Goal: Task Accomplishment & Management: Manage account settings

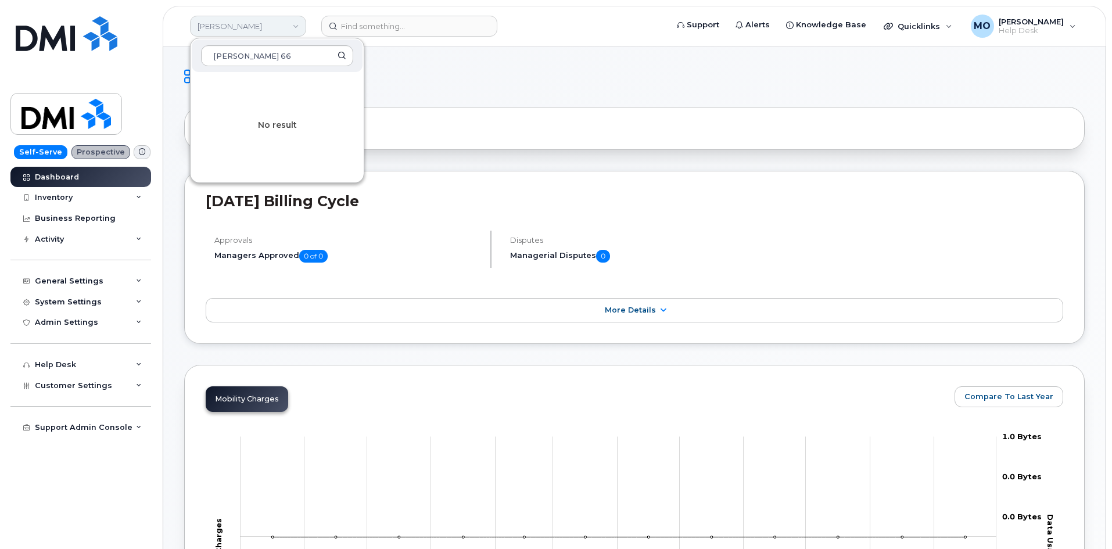
click at [282, 22] on link "[PERSON_NAME]" at bounding box center [248, 26] width 116 height 21
click at [282, 25] on link "[PERSON_NAME]" at bounding box center [248, 26] width 116 height 21
type input "P"
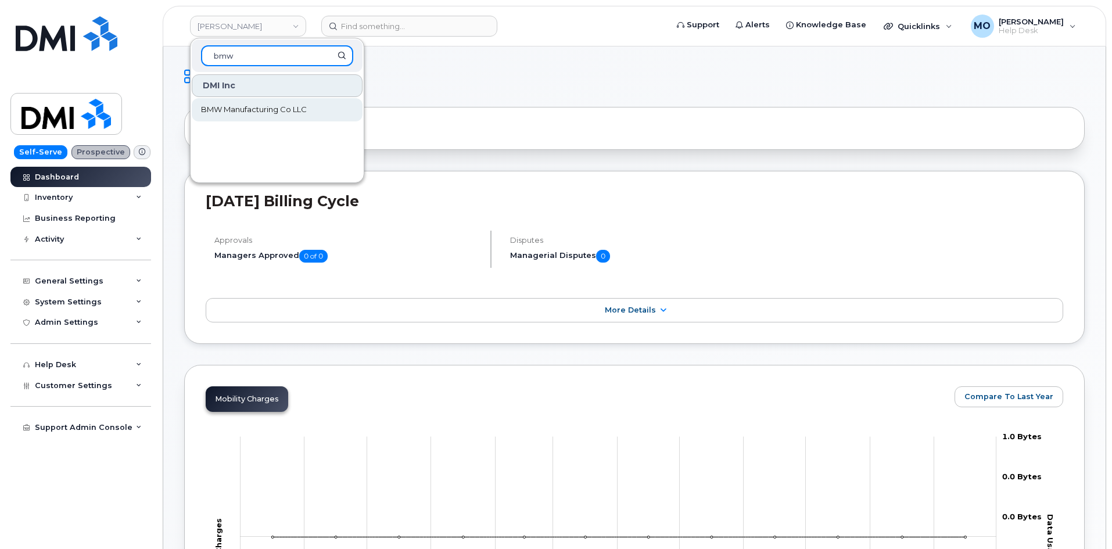
type input "bmw"
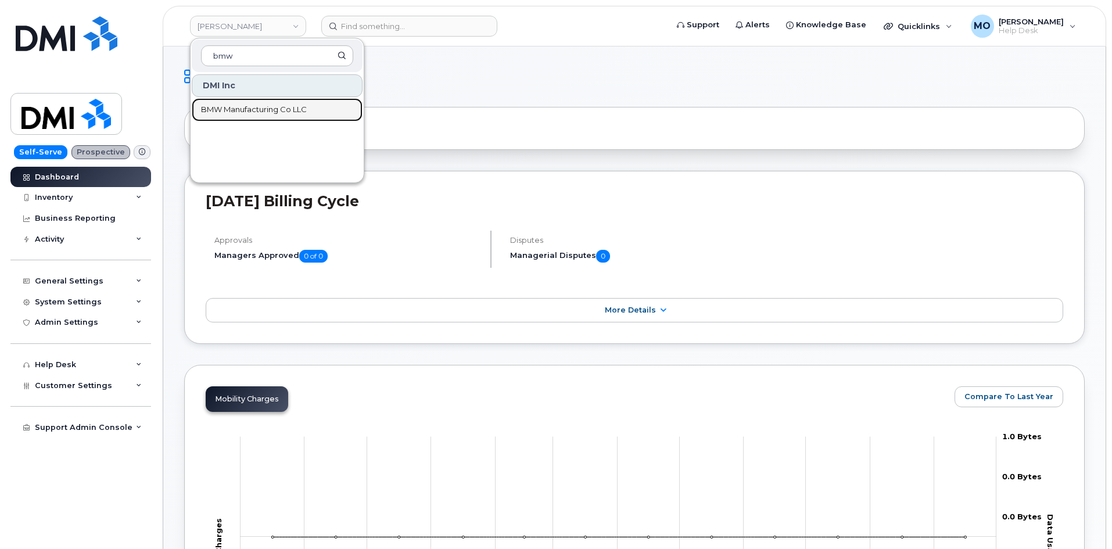
click at [234, 106] on span "BMW Manufacturing Co LLC" at bounding box center [254, 110] width 106 height 12
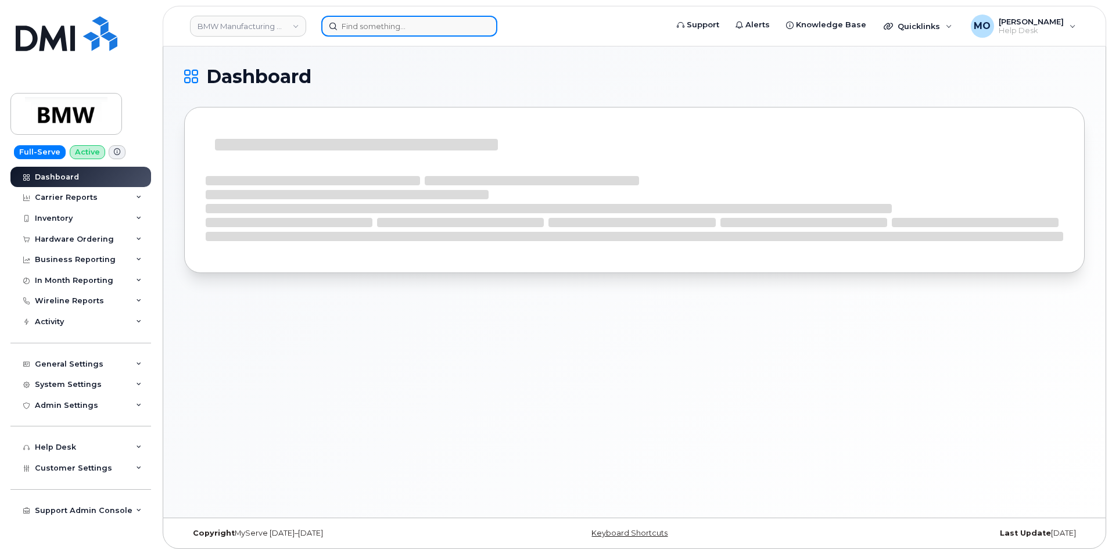
click at [403, 28] on input at bounding box center [409, 26] width 176 height 21
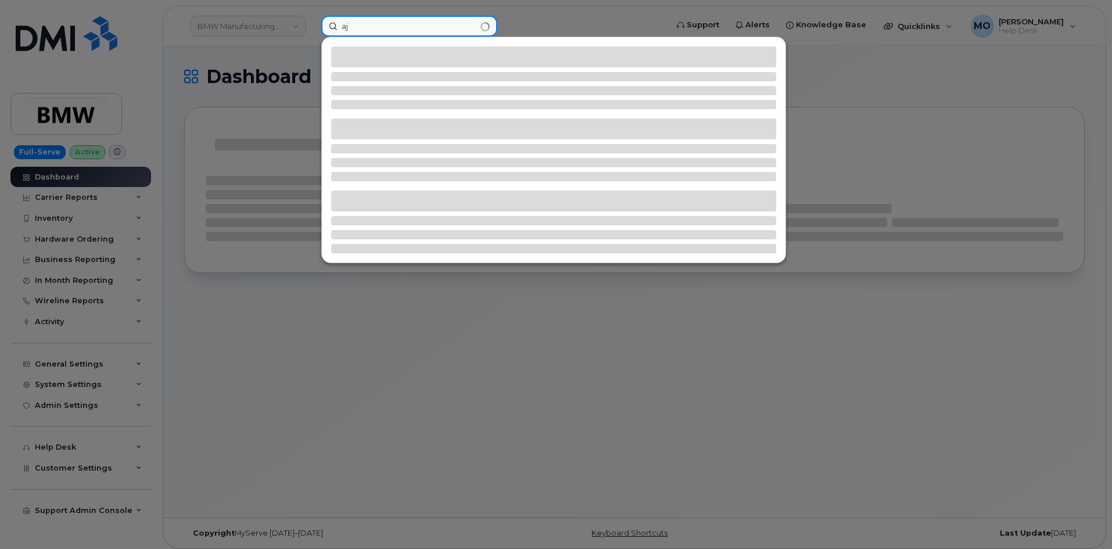
type input "a"
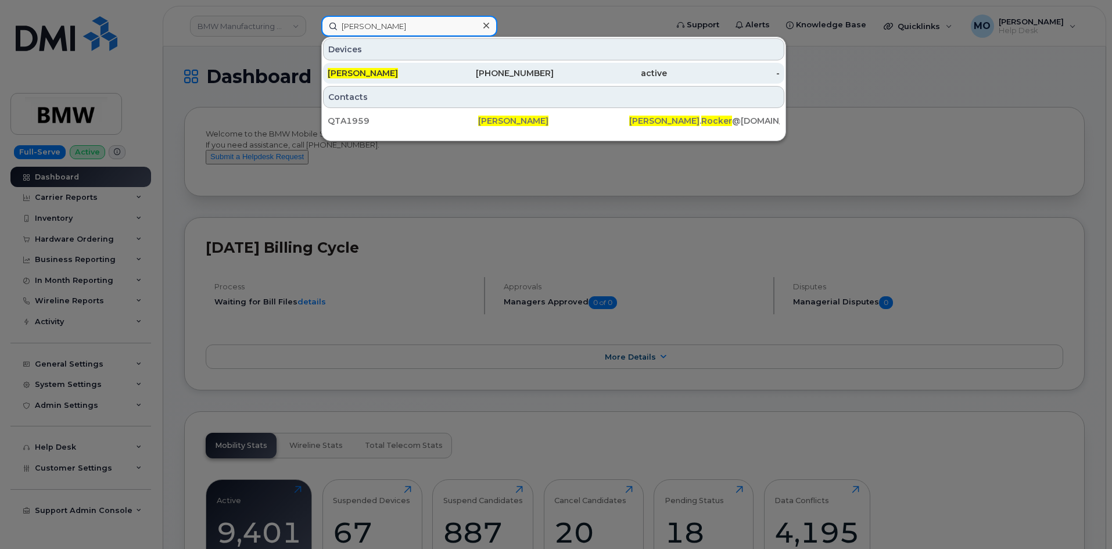
type input "[PERSON_NAME]"
click at [426, 73] on div "[PERSON_NAME]" at bounding box center [384, 73] width 113 height 12
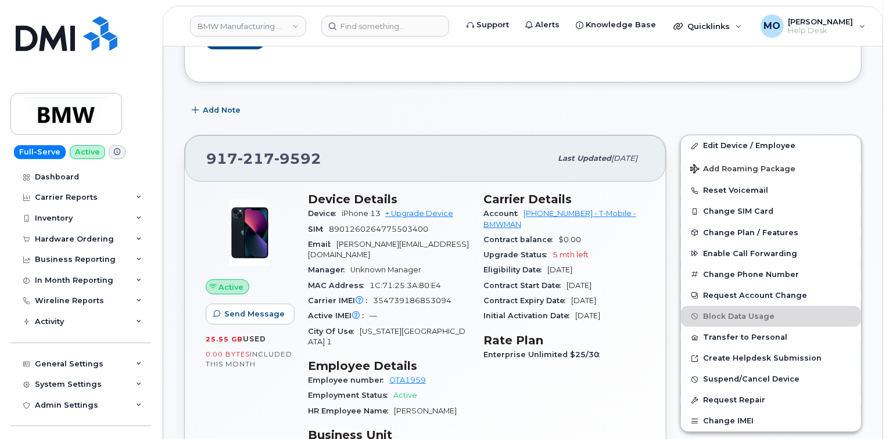
scroll to position [232, 0]
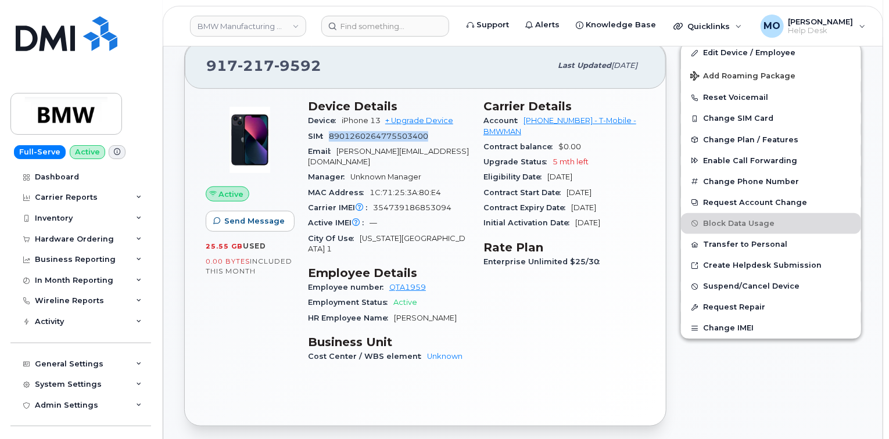
drag, startPoint x: 330, startPoint y: 133, endPoint x: 439, endPoint y: 137, distance: 109.3
click at [439, 137] on div "SIM 8901260264775503400" at bounding box center [389, 136] width 162 height 15
copy span "8901260264775503400"
drag, startPoint x: 374, startPoint y: 196, endPoint x: 452, endPoint y: 193, distance: 77.4
click at [452, 201] on div "Carrier IMEI Carrier IMEI is reported during the last billing cycle or change o…" at bounding box center [389, 208] width 162 height 15
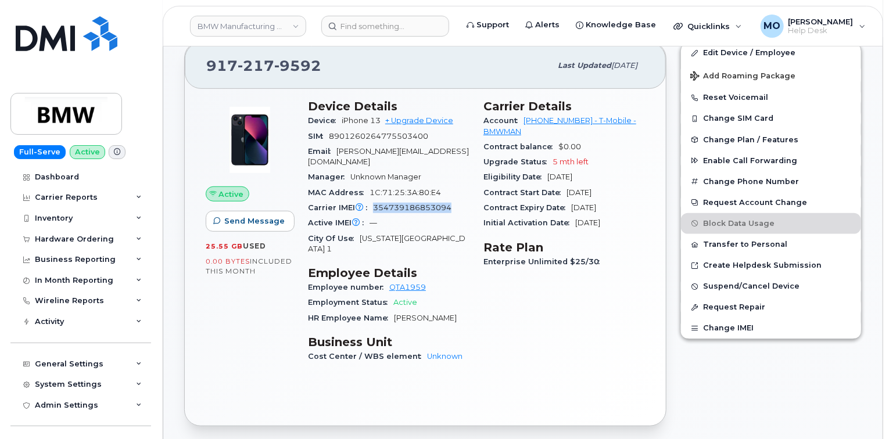
copy span "354739186853094"
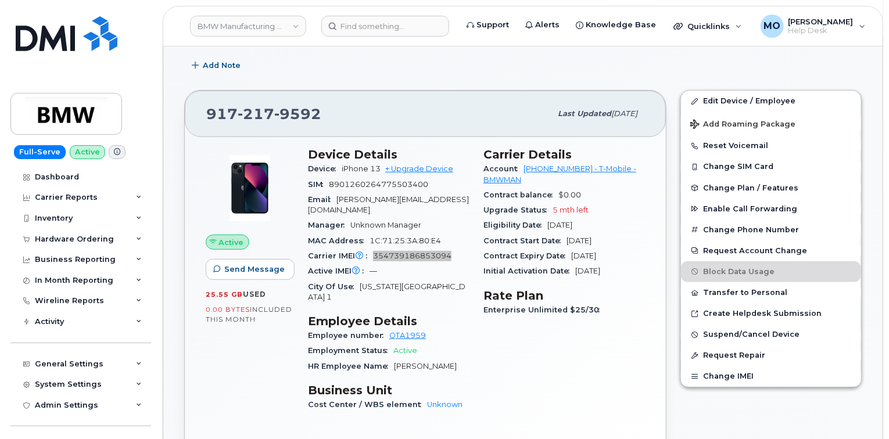
scroll to position [139, 0]
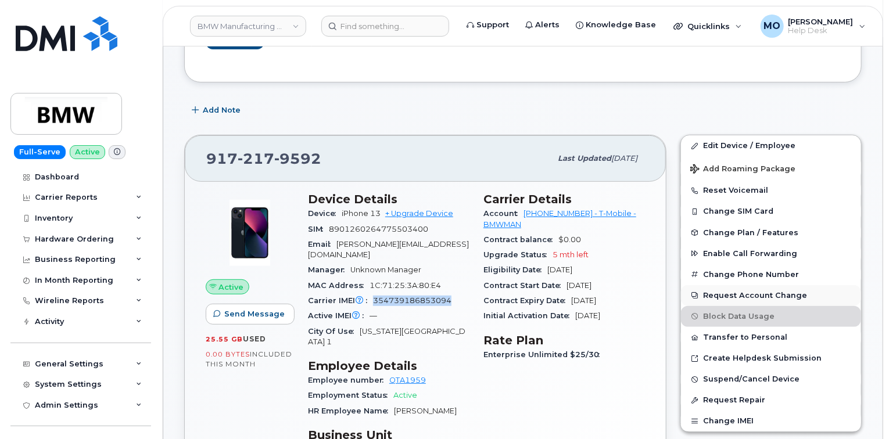
click at [766, 301] on button "Request Account Change" at bounding box center [771, 295] width 180 height 21
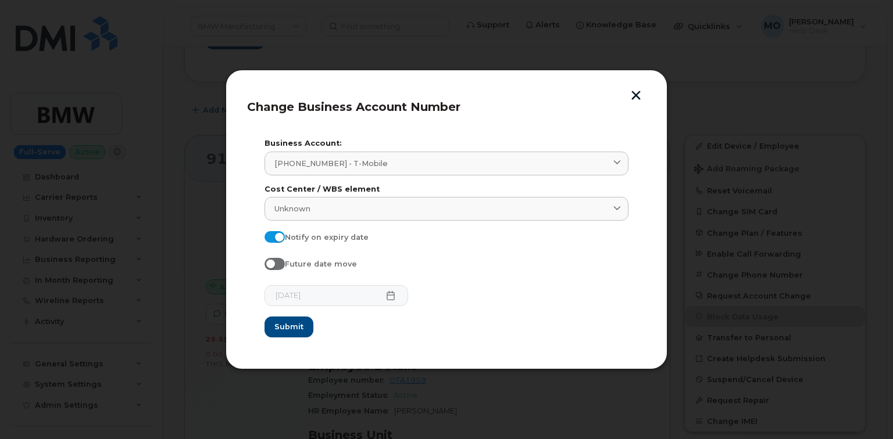
click at [621, 96] on header "Change Business Account Number" at bounding box center [446, 110] width 399 height 38
click at [636, 100] on button "button" at bounding box center [635, 97] width 17 height 12
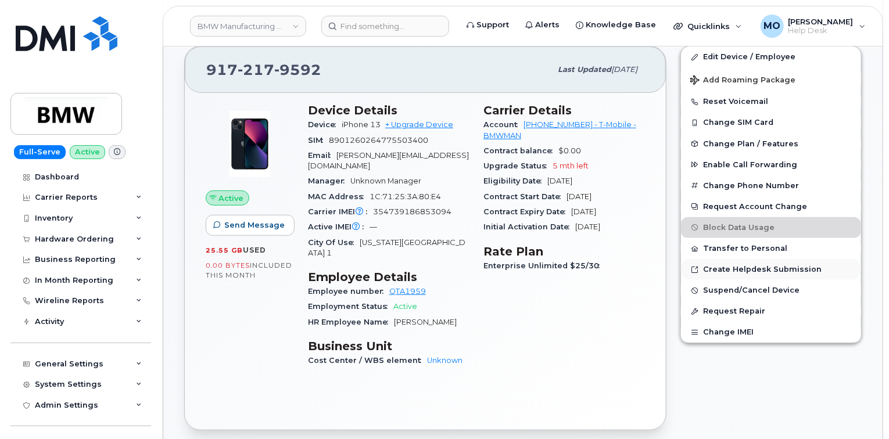
scroll to position [232, 0]
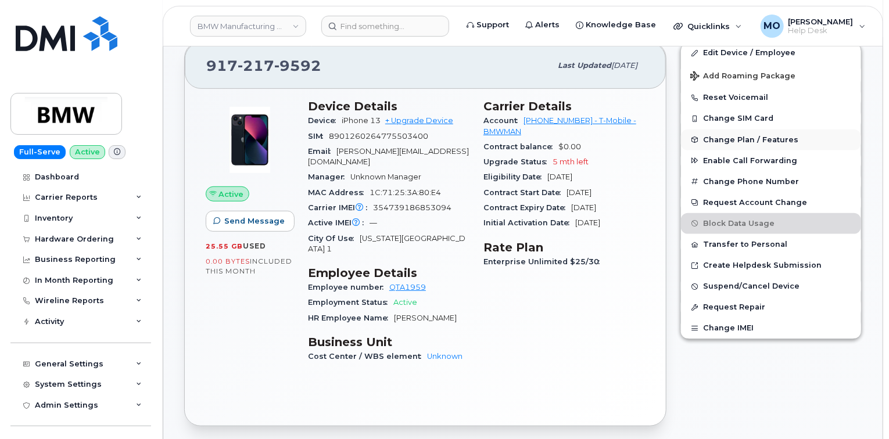
click at [800, 146] on button "Change Plan / Features" at bounding box center [771, 140] width 180 height 21
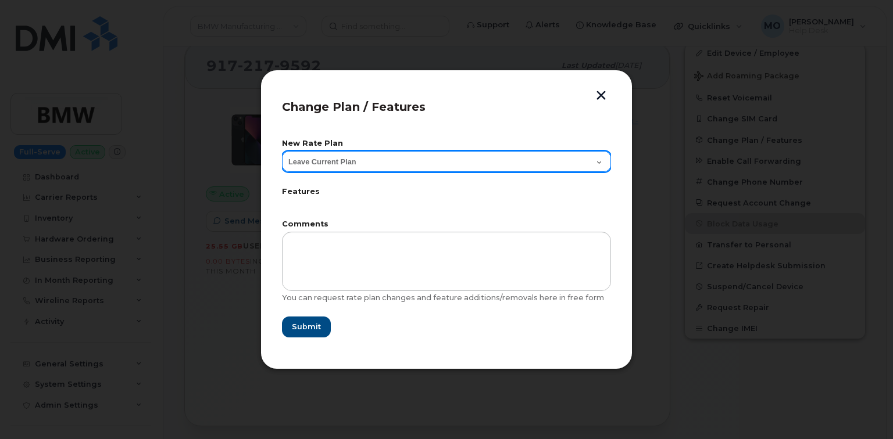
click at [432, 164] on select "Leave Current Plan Bus Unl Phone Bus Unl Phone2.0 Subsidy 1" at bounding box center [446, 161] width 329 height 21
click at [432, 163] on select "Leave Current Plan Bus Unl Phone Bus Unl Phone2.0 Subsidy 1" at bounding box center [446, 161] width 329 height 21
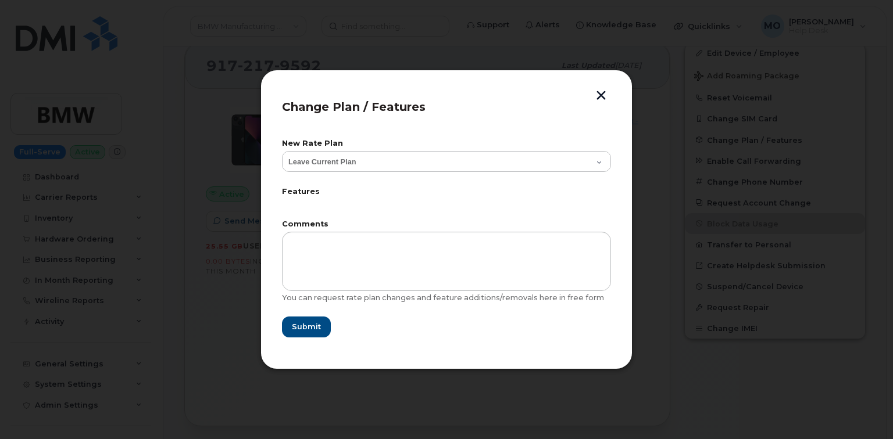
click at [602, 95] on button "button" at bounding box center [600, 97] width 17 height 12
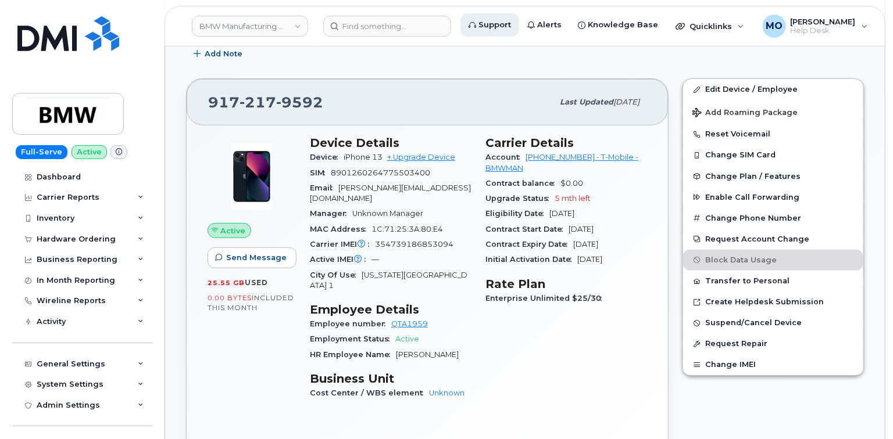
scroll to position [139, 0]
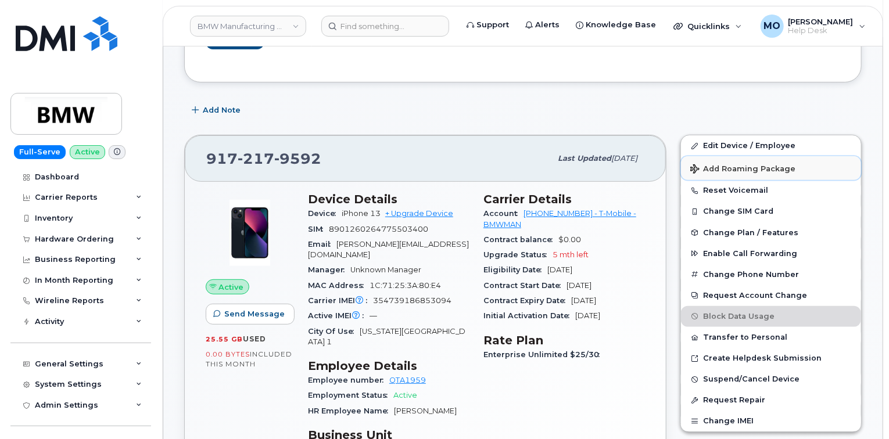
click at [738, 172] on button "Add Roaming Package" at bounding box center [771, 168] width 180 height 24
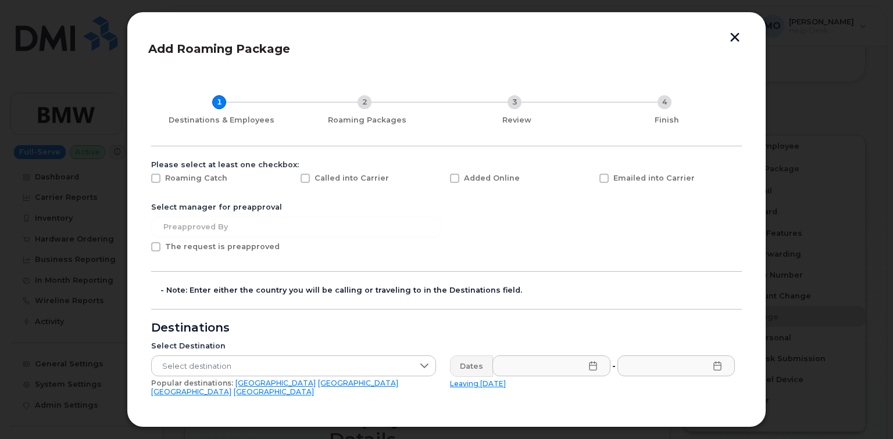
click at [352, 178] on span "Called into Carrier" at bounding box center [351, 178] width 74 height 9
click at [292, 178] on input "Called into Carrier" at bounding box center [290, 177] width 6 height 6
click at [338, 181] on span "Called into Carrier" at bounding box center [351, 178] width 74 height 9
click at [304, 178] on span at bounding box center [304, 178] width 9 height 9
click at [292, 178] on input "Called into Carrier" at bounding box center [290, 177] width 6 height 6
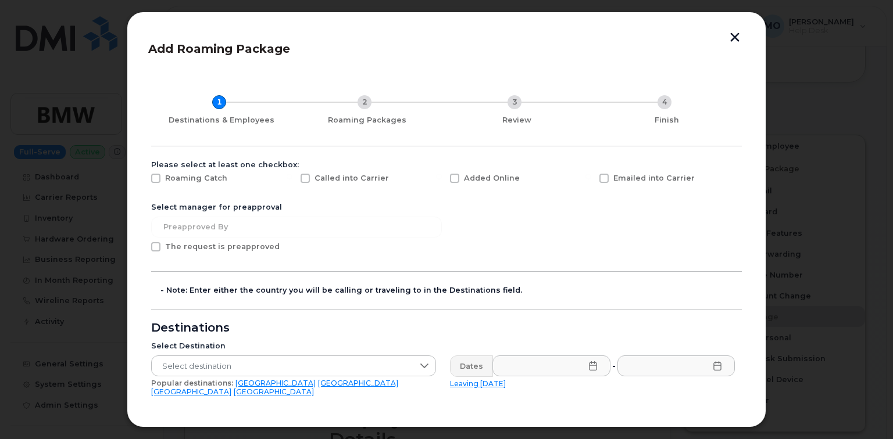
click at [310, 174] on label "Called into Carrier" at bounding box center [344, 178] width 88 height 9
click at [292, 174] on input "Called into Carrier" at bounding box center [290, 177] width 6 height 6
checkbox input "true"
click at [267, 363] on span "Select destination" at bounding box center [283, 366] width 262 height 21
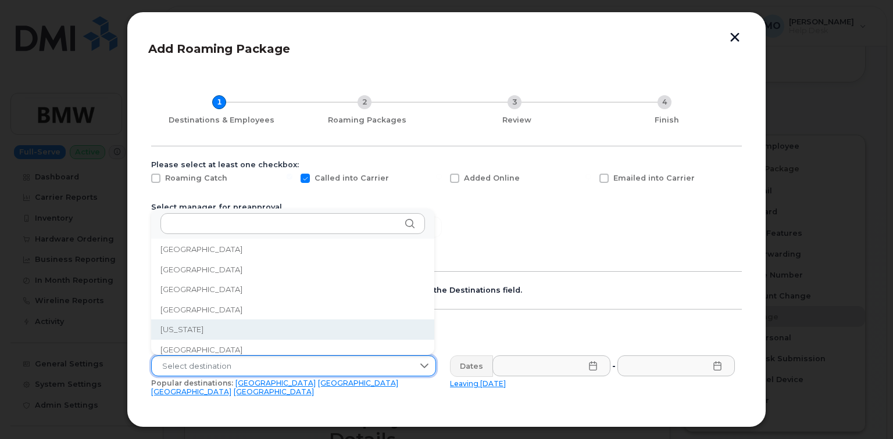
scroll to position [1395, 0]
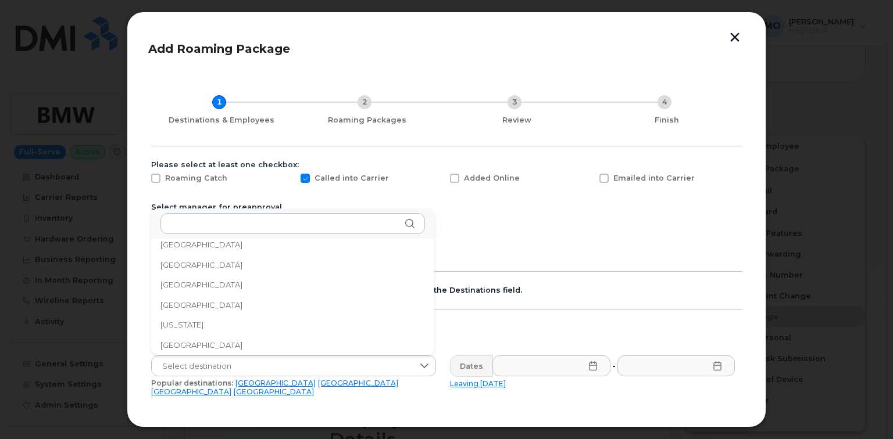
click at [231, 351] on li "Germany" at bounding box center [292, 345] width 283 height 20
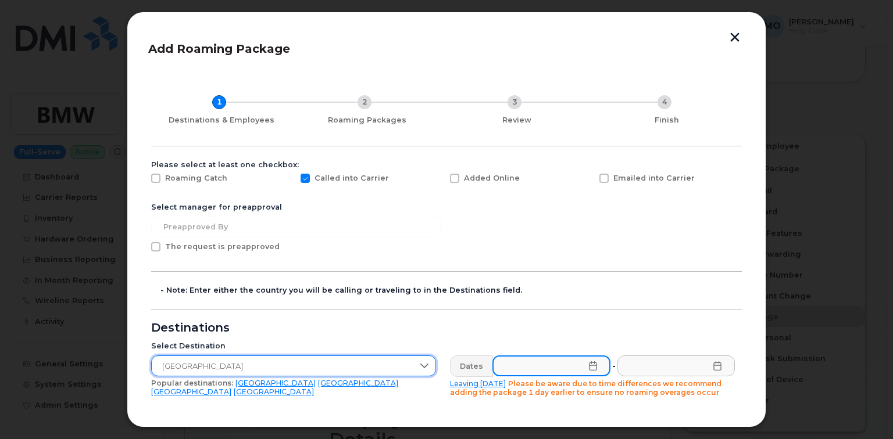
click at [516, 367] on input "text" at bounding box center [551, 366] width 118 height 21
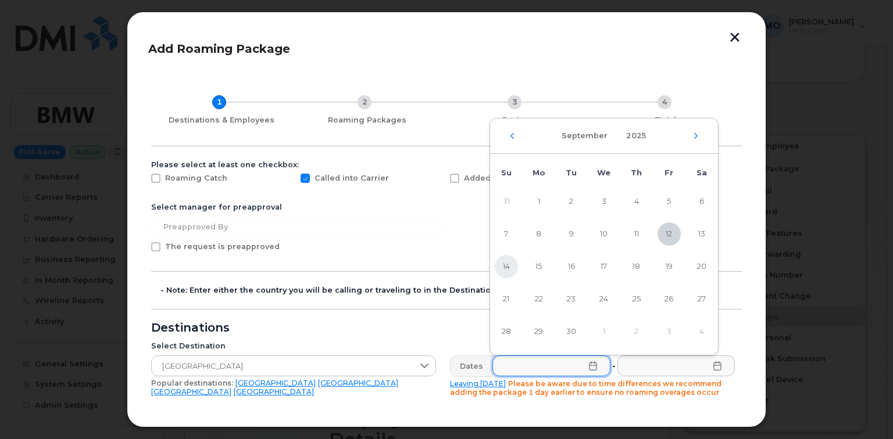
click at [505, 266] on span "14" at bounding box center [506, 266] width 23 height 23
type input "09/14/2025"
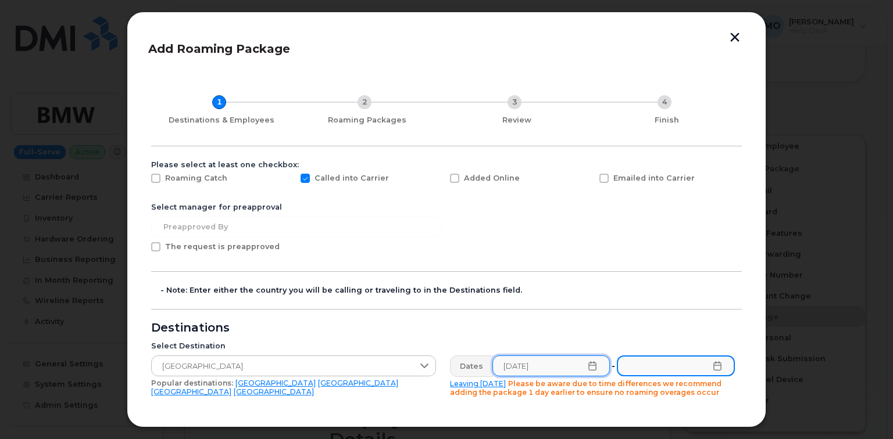
click at [659, 366] on input "text" at bounding box center [676, 366] width 118 height 21
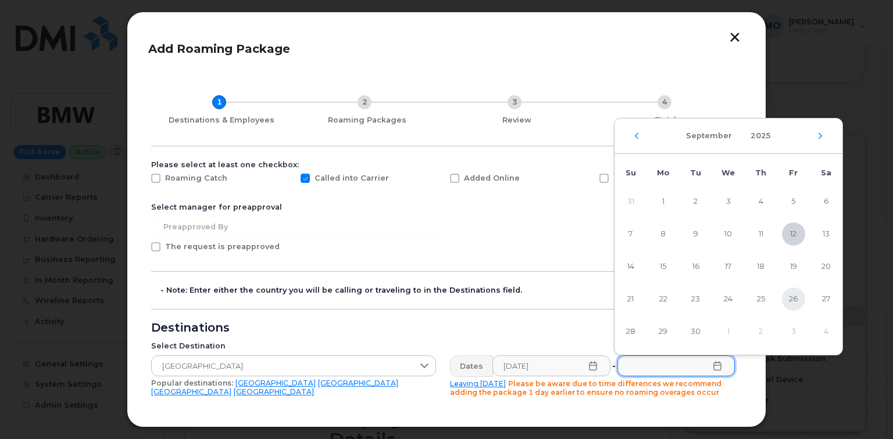
click at [786, 300] on span "26" at bounding box center [793, 299] width 23 height 23
type input "09/26/2025"
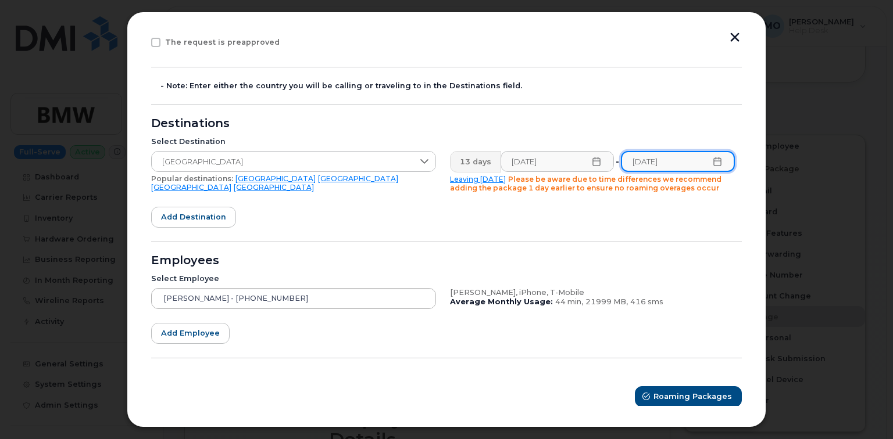
scroll to position [208, 0]
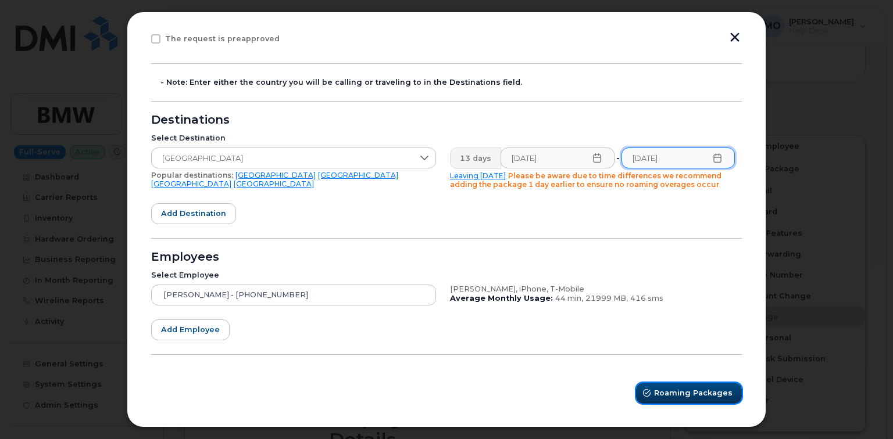
click at [670, 394] on span "Roaming Packages" at bounding box center [693, 393] width 78 height 11
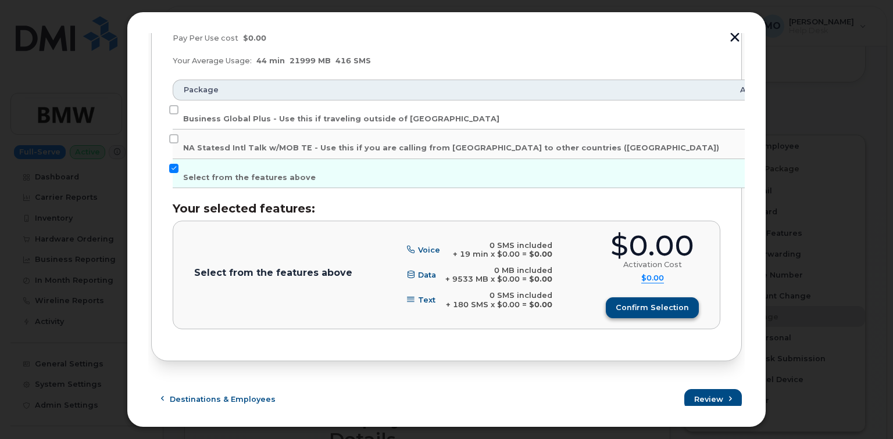
scroll to position [284, 0]
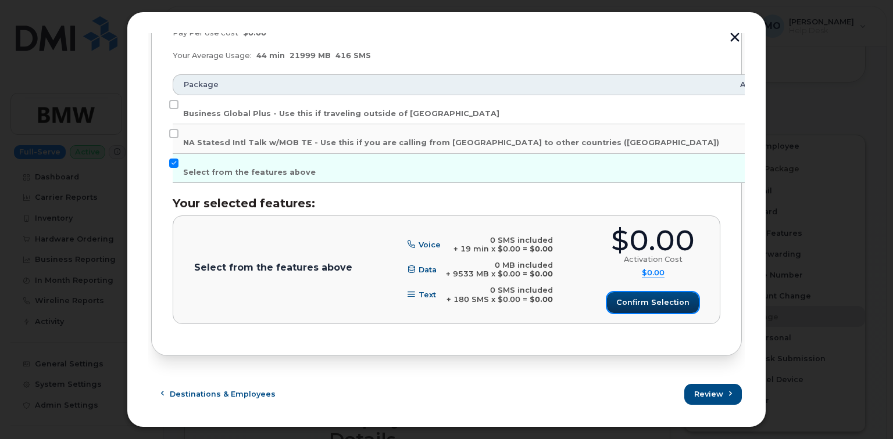
click at [666, 306] on span "Confirm selection" at bounding box center [652, 302] width 73 height 11
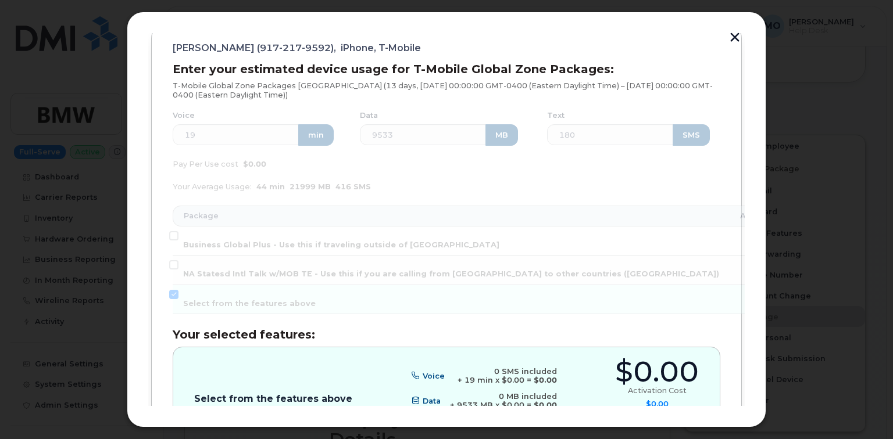
scroll to position [237, 0]
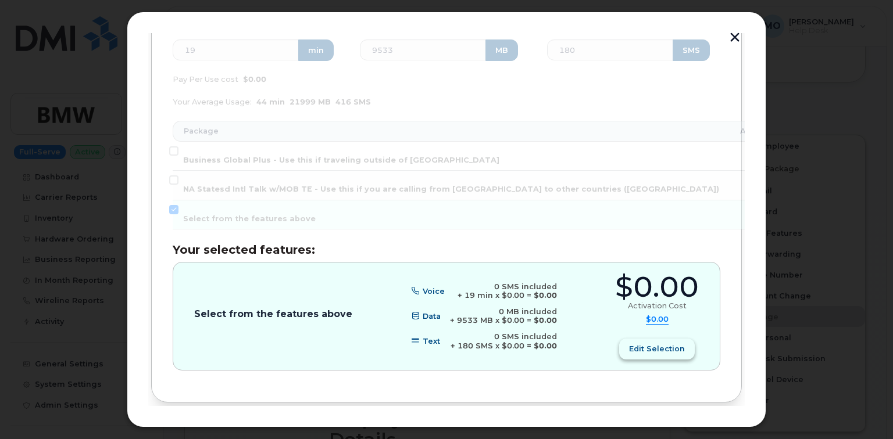
click at [646, 346] on span "Edit selection" at bounding box center [657, 348] width 56 height 11
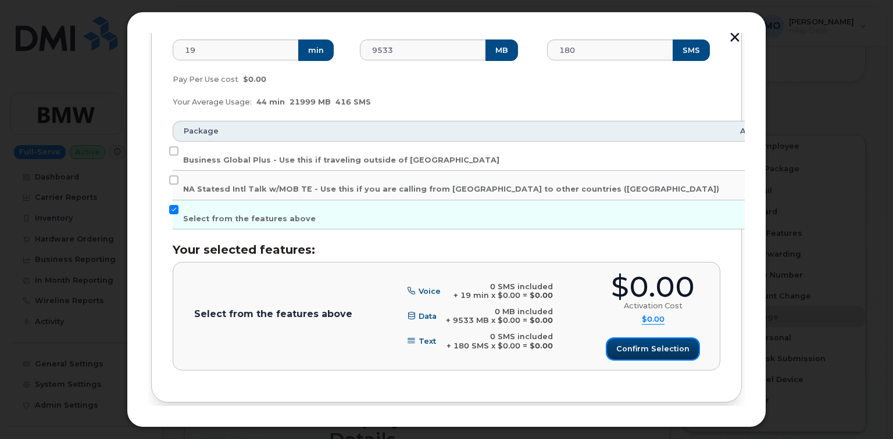
click at [646, 345] on span "Confirm selection" at bounding box center [652, 348] width 73 height 11
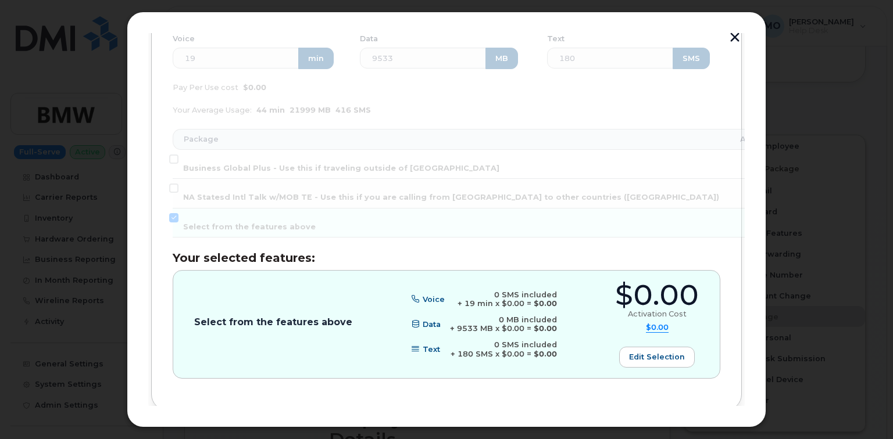
scroll to position [284, 0]
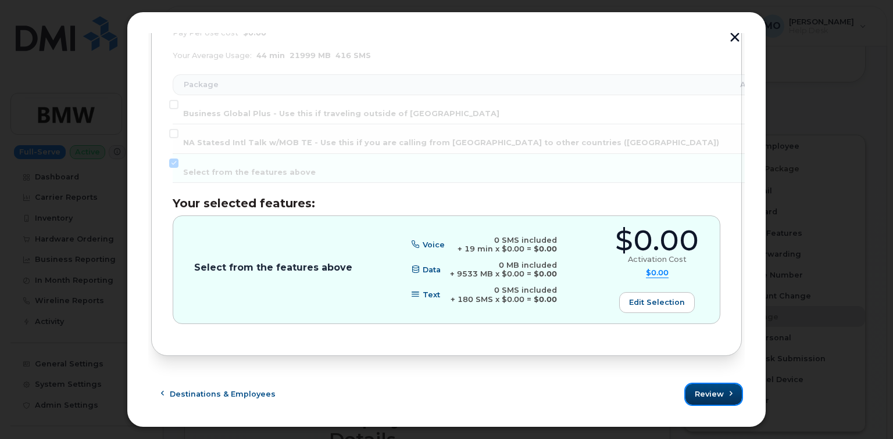
click at [700, 394] on span "Review" at bounding box center [709, 394] width 29 height 11
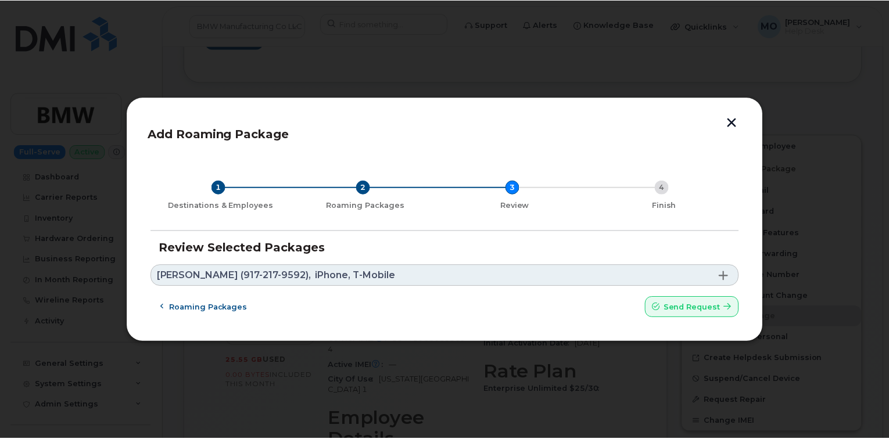
scroll to position [0, 0]
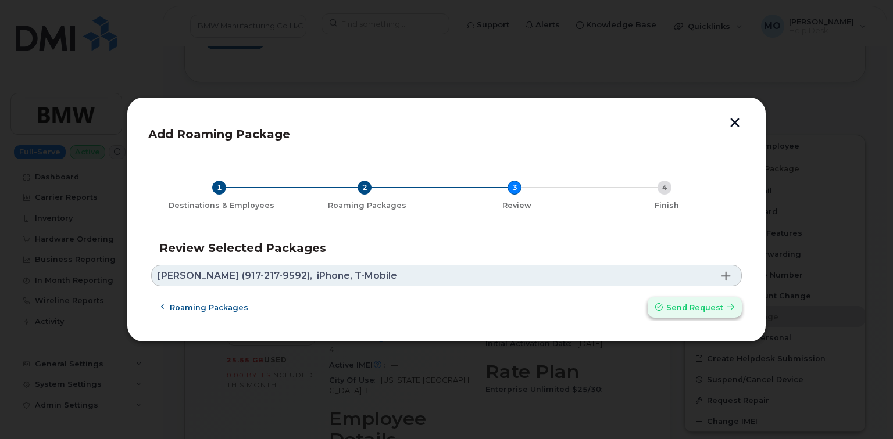
click at [674, 313] on button "Send request" at bounding box center [694, 307] width 94 height 21
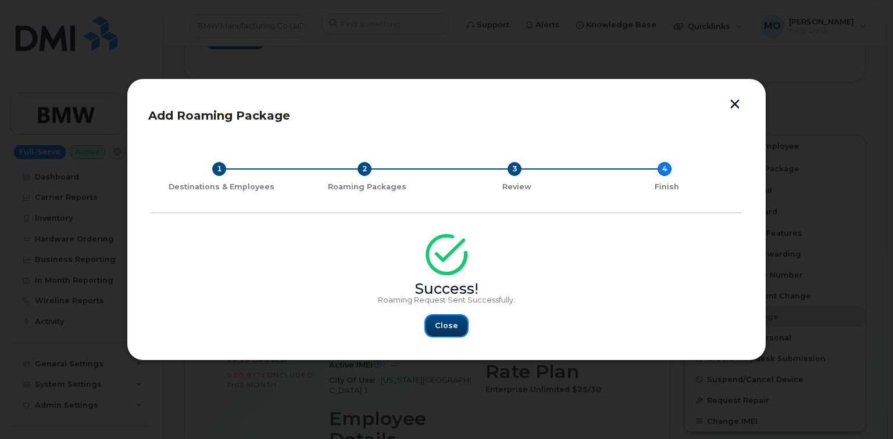
click at [452, 327] on span "Close" at bounding box center [446, 325] width 23 height 11
